Goal: Task Accomplishment & Management: Complete application form

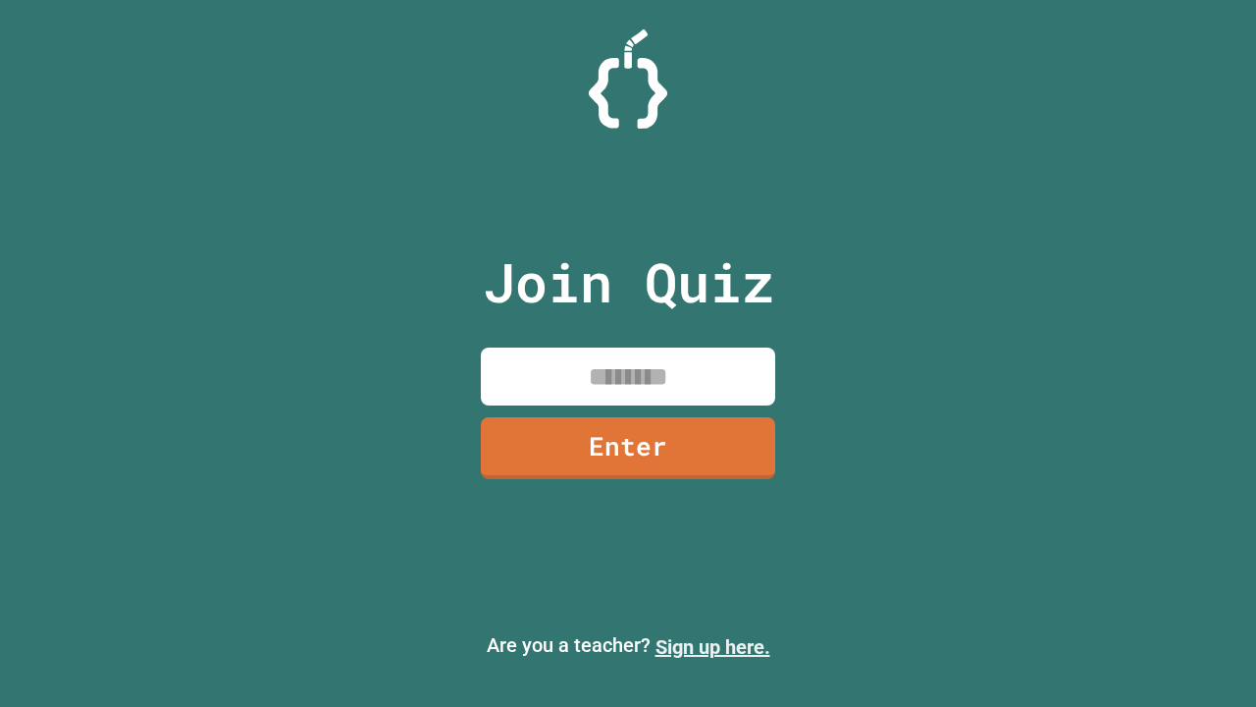
click at [712, 647] on link "Sign up here." at bounding box center [713, 647] width 115 height 24
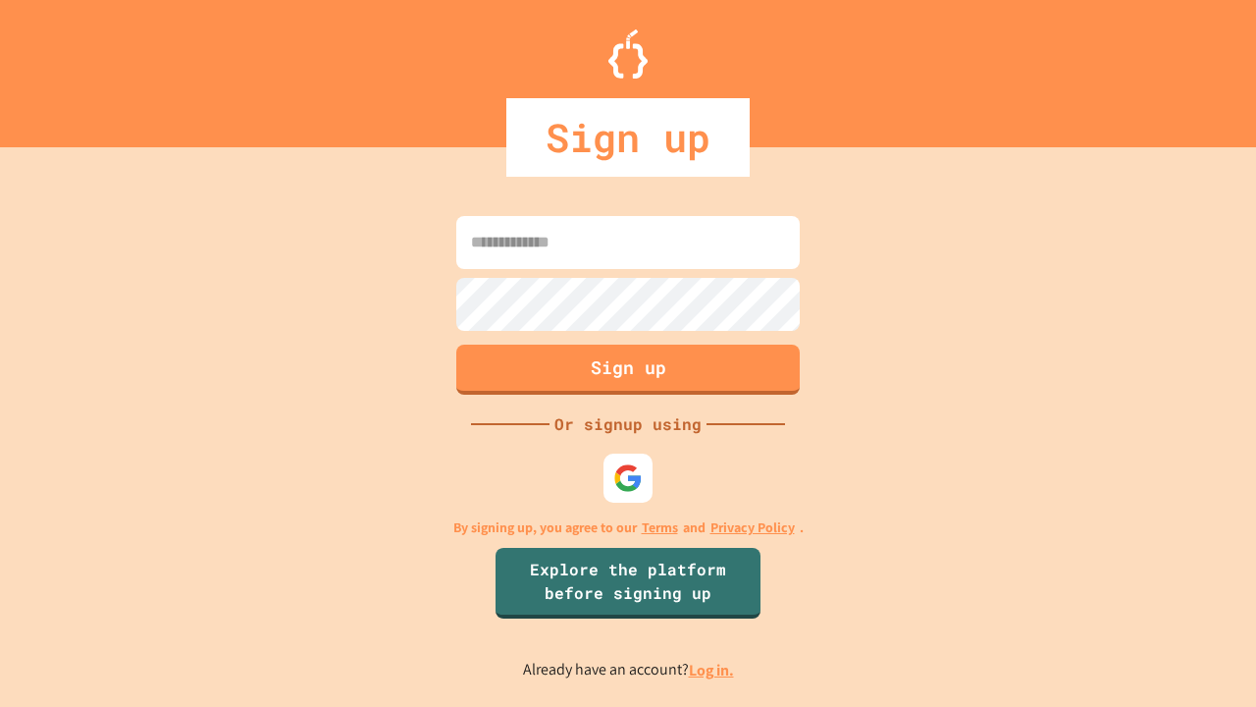
click at [712, 669] on link "Log in." at bounding box center [711, 669] width 45 height 21
